Goal: Transaction & Acquisition: Purchase product/service

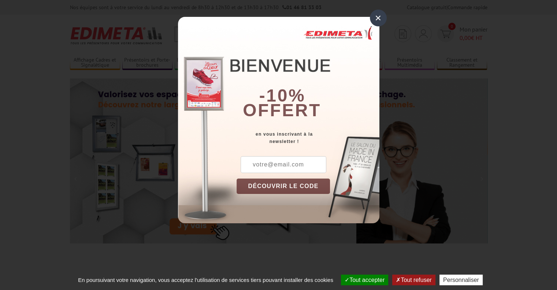
click at [186, 37] on div "× -10% offert en vous inscrivant à la newsletter ! DÉCOUVRIR LE CODE Copier le …" at bounding box center [279, 120] width 202 height 206
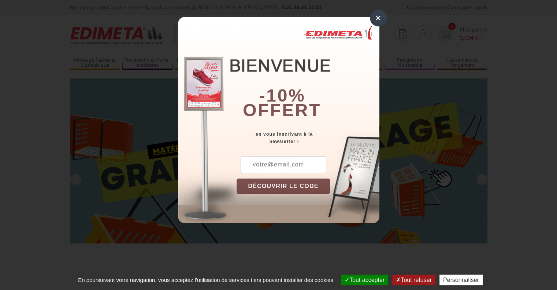
click at [309, 184] on button "DÉCOUVRIR LE CODE" at bounding box center [284, 185] width 94 height 15
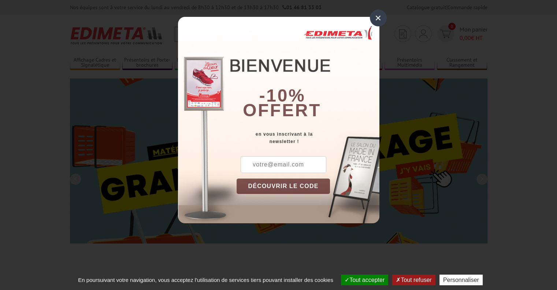
click at [377, 17] on div "×" at bounding box center [378, 18] width 17 height 17
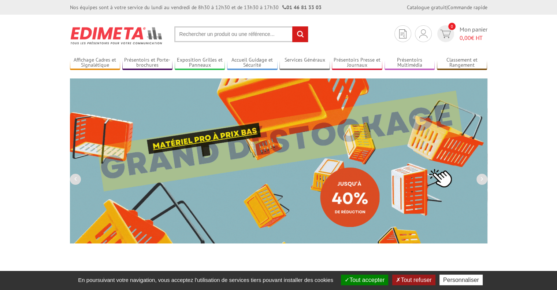
click at [213, 36] on input "text" at bounding box center [241, 34] width 134 height 16
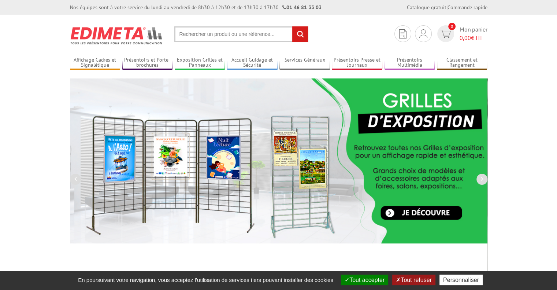
click at [213, 33] on input "text" at bounding box center [241, 34] width 134 height 16
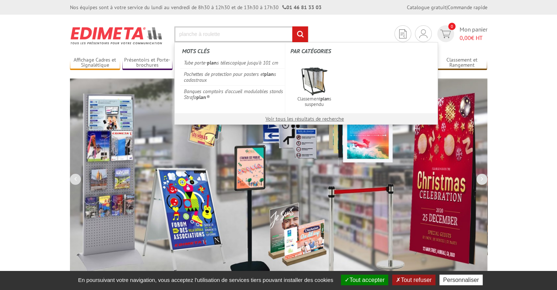
type input "planche à roulette"
click at [292, 26] on input "rechercher" at bounding box center [300, 34] width 16 height 16
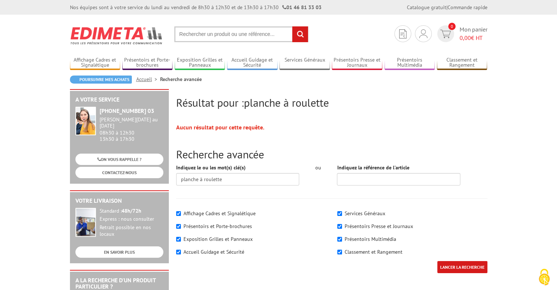
click at [208, 38] on input "text" at bounding box center [241, 34] width 134 height 16
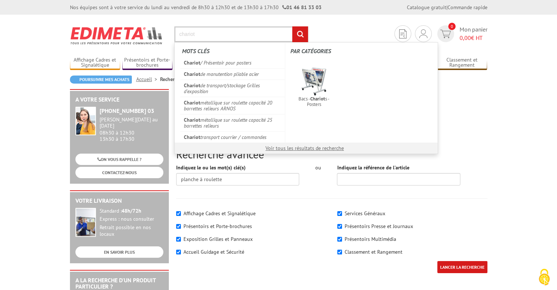
type input "chariot"
click at [292, 26] on input "rechercher" at bounding box center [300, 34] width 16 height 16
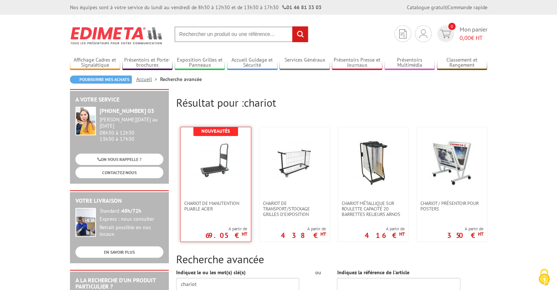
click at [211, 164] on img at bounding box center [216, 162] width 48 height 48
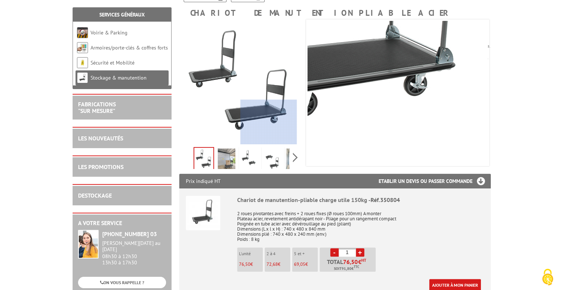
scroll to position [110, 0]
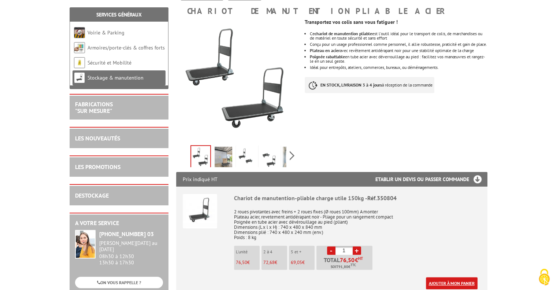
click at [438, 284] on link "Ajouter à mon panier" at bounding box center [452, 283] width 52 height 12
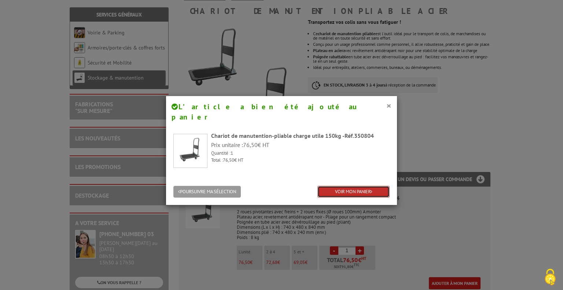
click at [346, 186] on link "VOIR MON PANIER" at bounding box center [353, 192] width 72 height 12
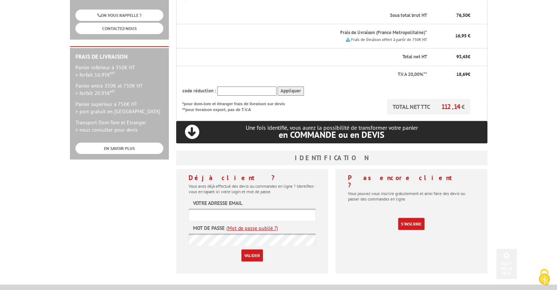
scroll to position [183, 0]
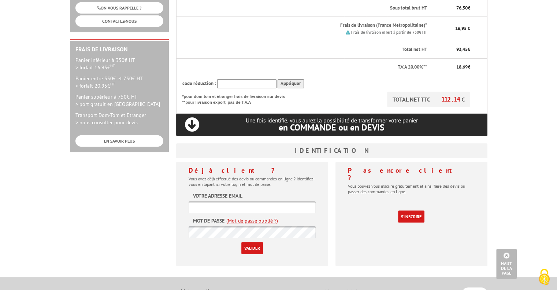
click at [206, 201] on input "text" at bounding box center [252, 207] width 127 height 12
type input "[EMAIL_ADDRESS][DOMAIN_NAME]"
click at [236, 217] on link "(Mot de passe oublié ?)" at bounding box center [252, 220] width 52 height 7
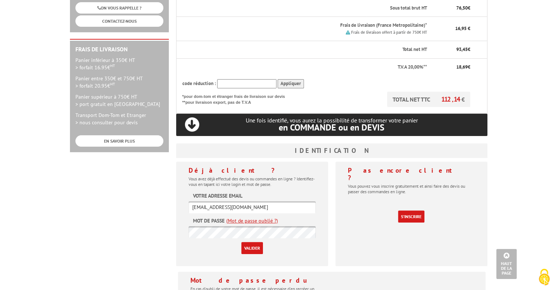
click at [248, 242] on input "Valider" at bounding box center [252, 248] width 22 height 12
click at [235, 217] on link "(Mot de passe oublié ?)" at bounding box center [252, 220] width 52 height 7
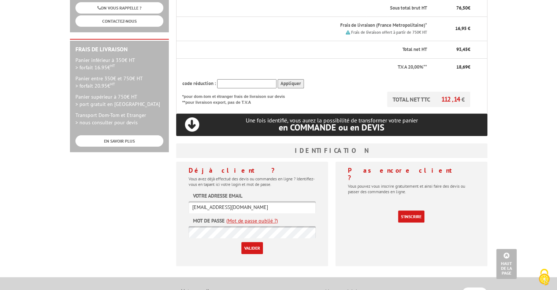
click at [235, 217] on link "(Mot de passe oublié ?)" at bounding box center [252, 220] width 52 height 7
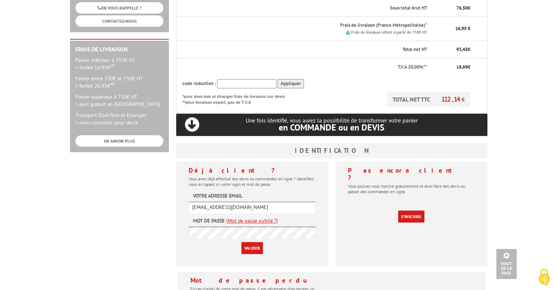
click at [251, 217] on link "(Mot de passe oublié ?)" at bounding box center [252, 220] width 52 height 7
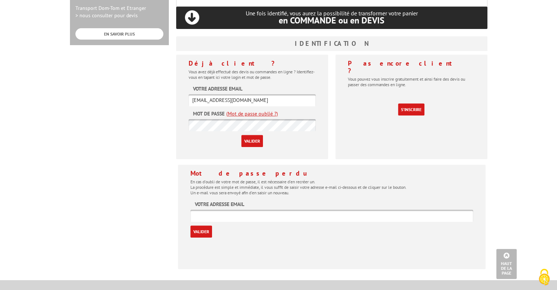
scroll to position [366, 0]
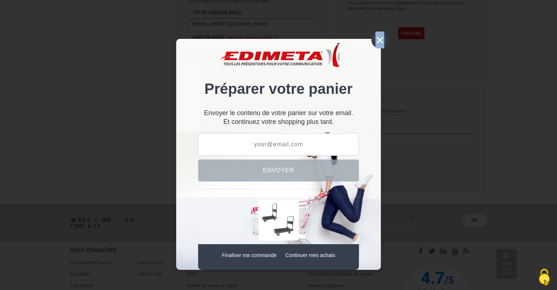
click at [377, 40] on div "×" at bounding box center [380, 40] width 17 height 17
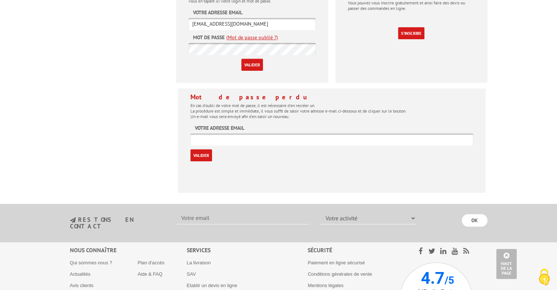
click at [211, 133] on input "text" at bounding box center [332, 139] width 283 height 12
type input "[EMAIL_ADDRESS][DOMAIN_NAME]"
click at [209, 149] on input "Valider" at bounding box center [202, 155] width 22 height 12
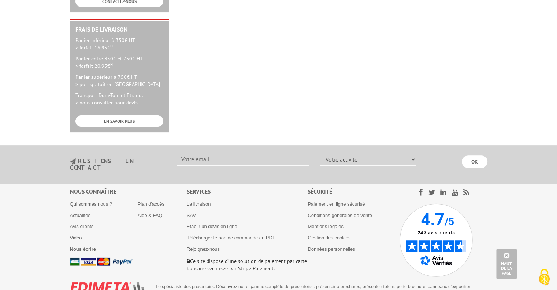
scroll to position [20, 0]
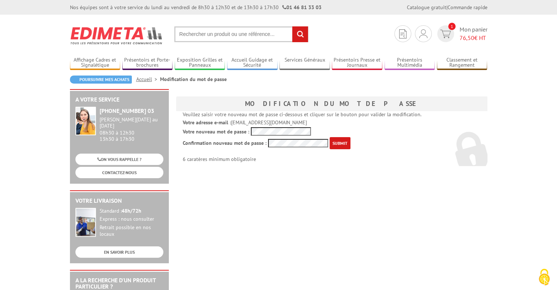
click at [340, 143] on input "submit" at bounding box center [340, 143] width 21 height 12
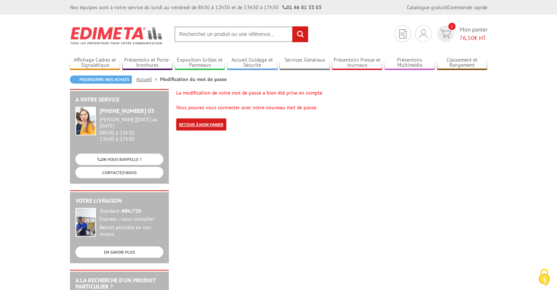
click at [214, 126] on link "Retour à mon panier" at bounding box center [201, 124] width 50 height 12
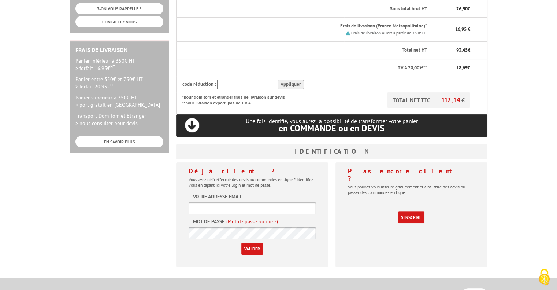
scroll to position [183, 0]
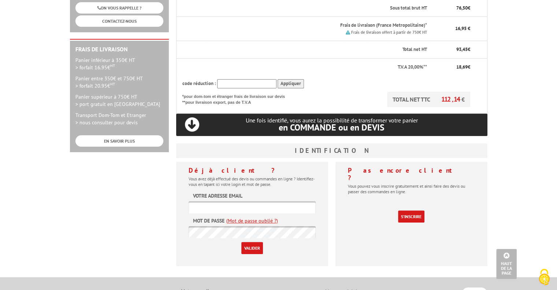
click at [248, 201] on input "text" at bounding box center [252, 207] width 127 height 12
type input "[EMAIL_ADDRESS][DOMAIN_NAME]"
click at [259, 242] on input "Valider" at bounding box center [252, 248] width 22 height 12
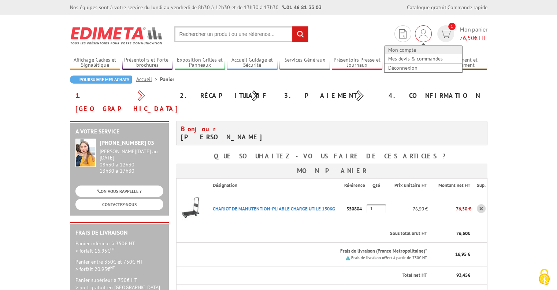
click at [406, 47] on link "Mon compte" at bounding box center [424, 49] width 78 height 9
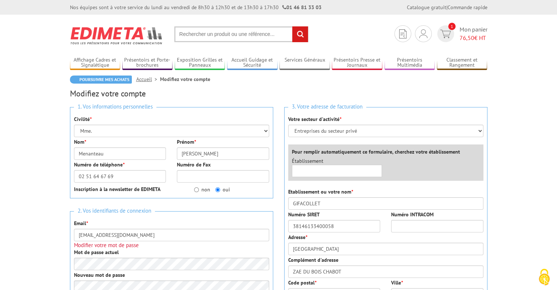
scroll to position [183, 0]
